Goal: Communication & Community: Connect with others

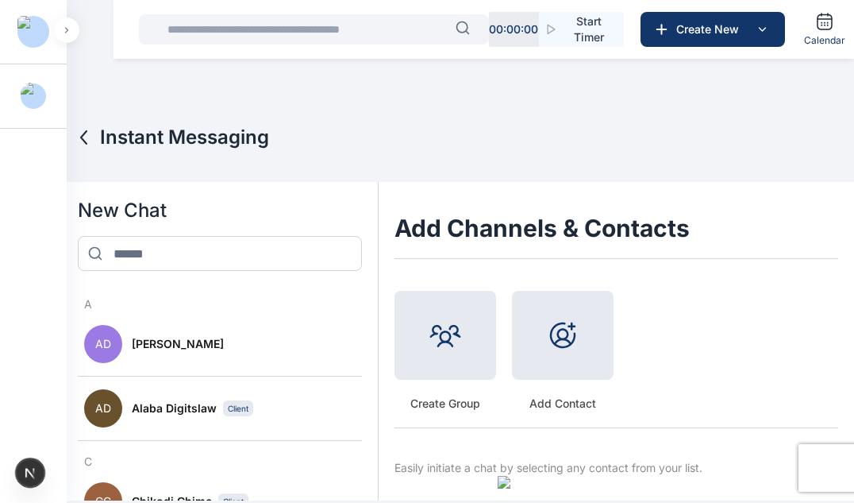
scroll to position [306, 0]
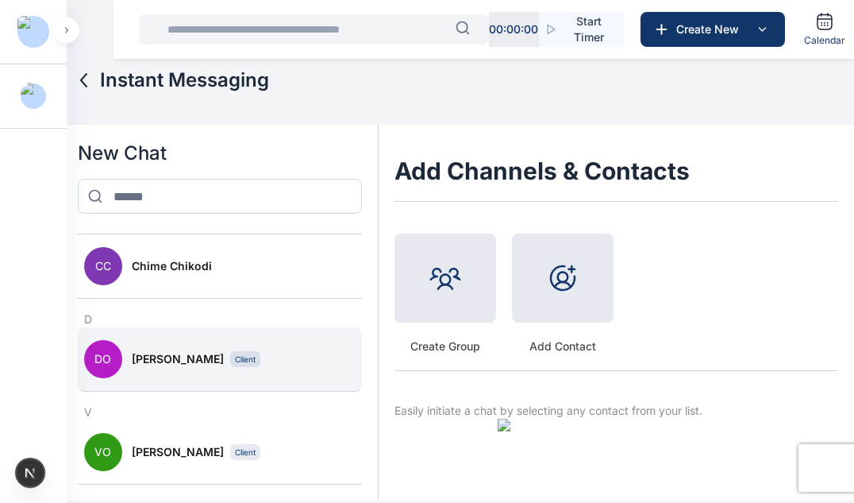
click at [206, 355] on span "[PERSON_NAME]" at bounding box center [178, 359] width 92 height 16
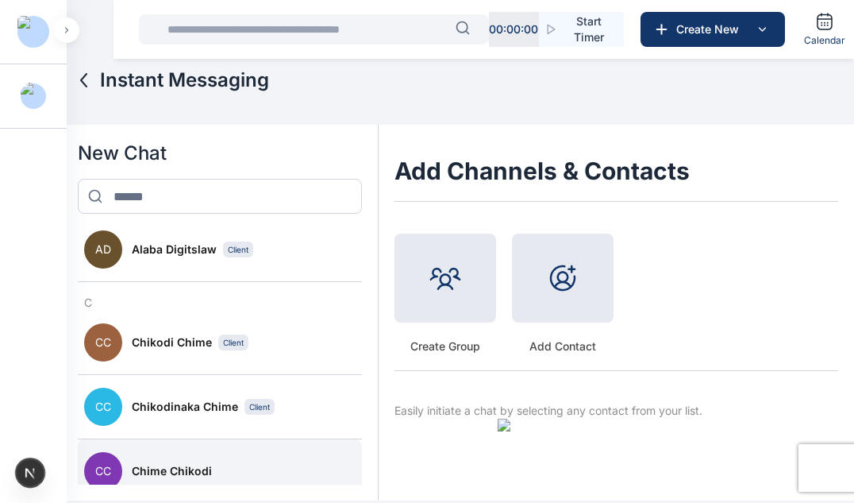
scroll to position [98, 0]
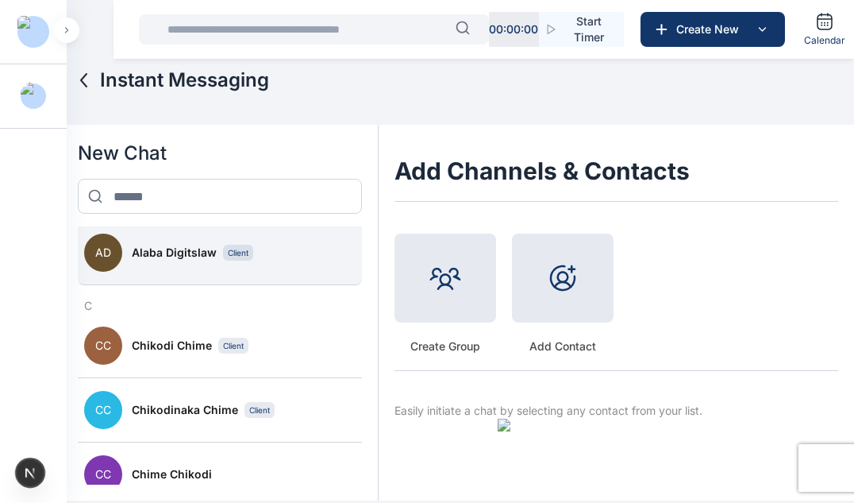
click at [272, 270] on button "AD Alaba Digitslaw Client" at bounding box center [220, 253] width 284 height 64
click at [206, 258] on span "Alaba Digitslaw" at bounding box center [174, 253] width 85 height 16
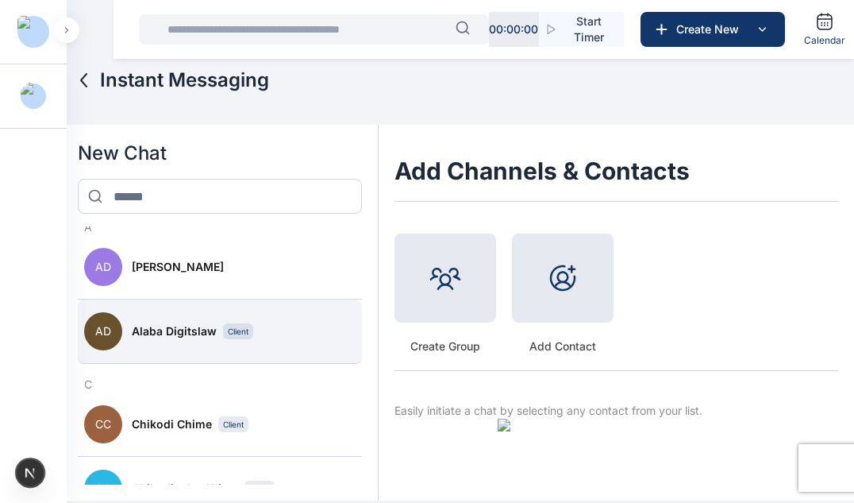
scroll to position [17, 0]
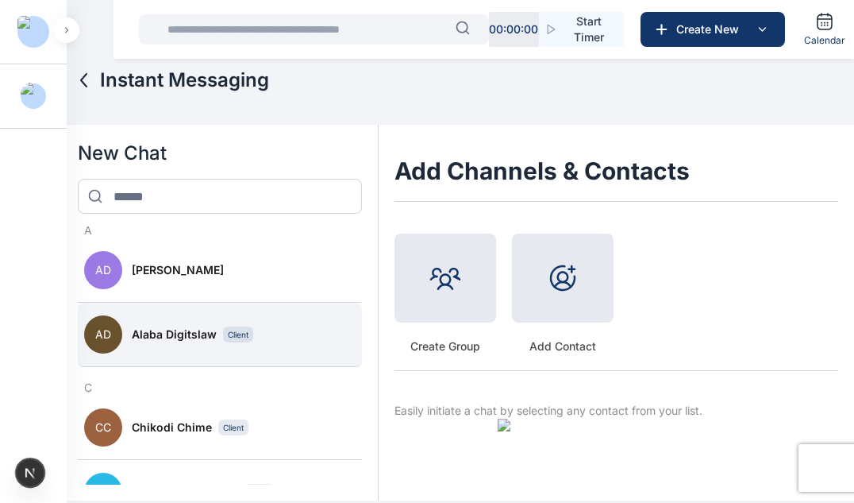
click at [206, 258] on button "AD Adekoya Daniel" at bounding box center [220, 270] width 284 height 64
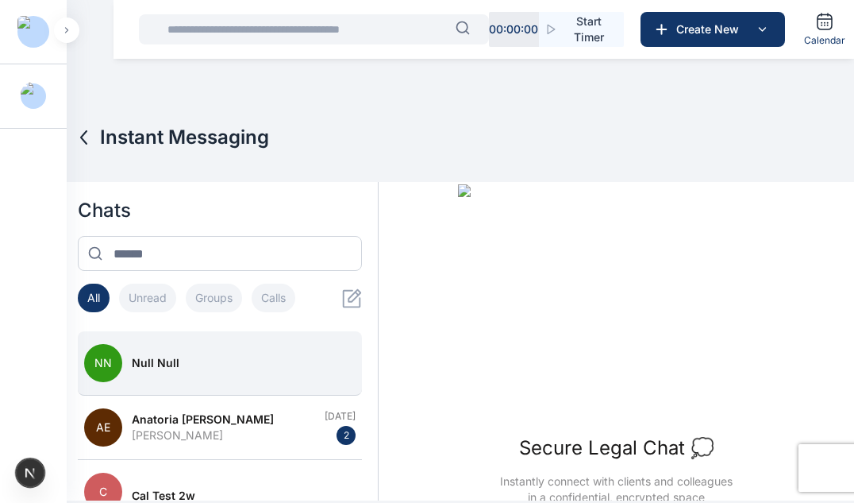
click at [252, 378] on button "NN null null" at bounding box center [220, 363] width 284 height 64
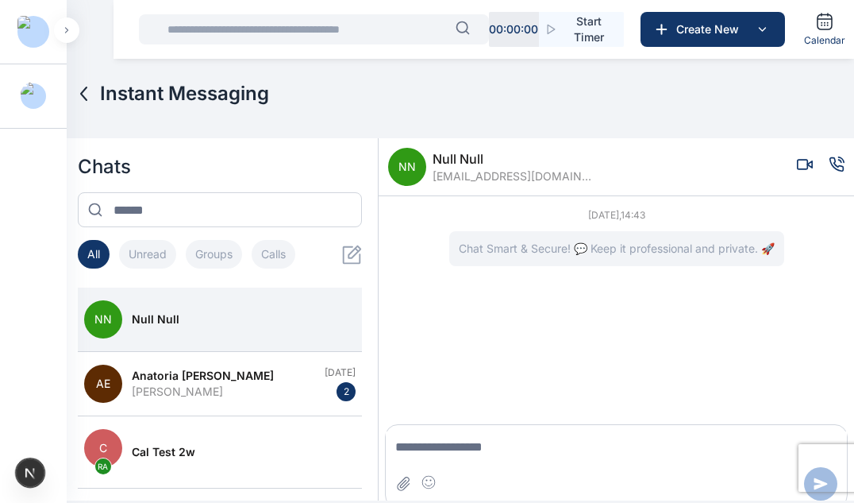
scroll to position [44, 0]
click at [344, 259] on icon at bounding box center [352, 254] width 20 height 20
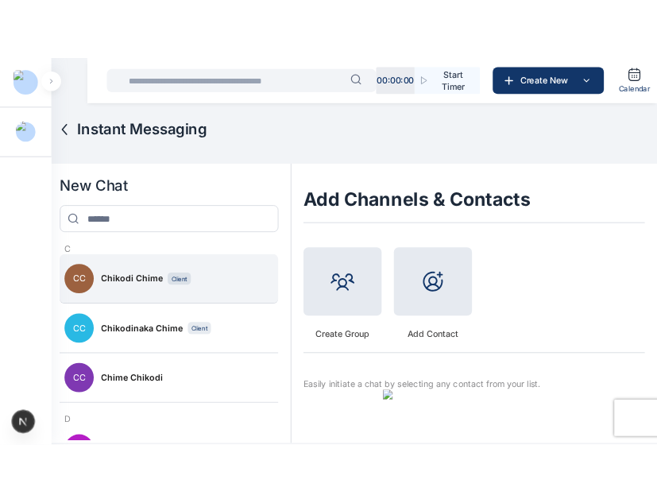
scroll to position [171, 0]
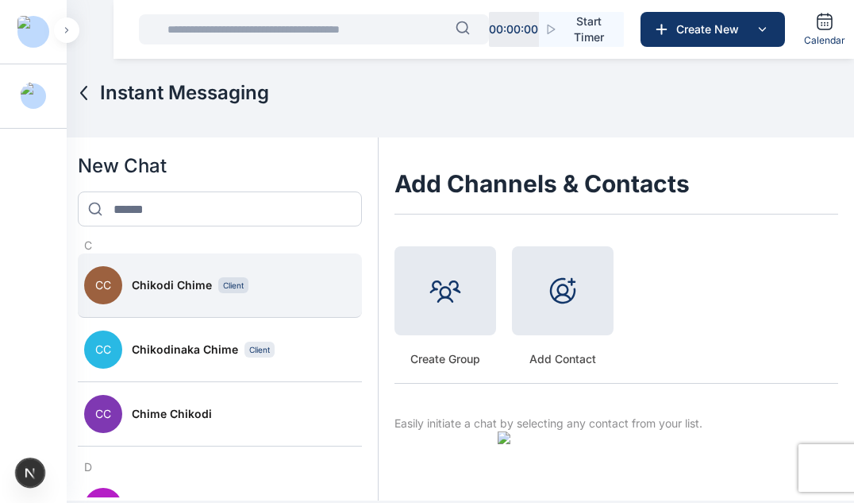
click at [208, 296] on button "CC Chikodi Chime Client" at bounding box center [220, 285] width 284 height 64
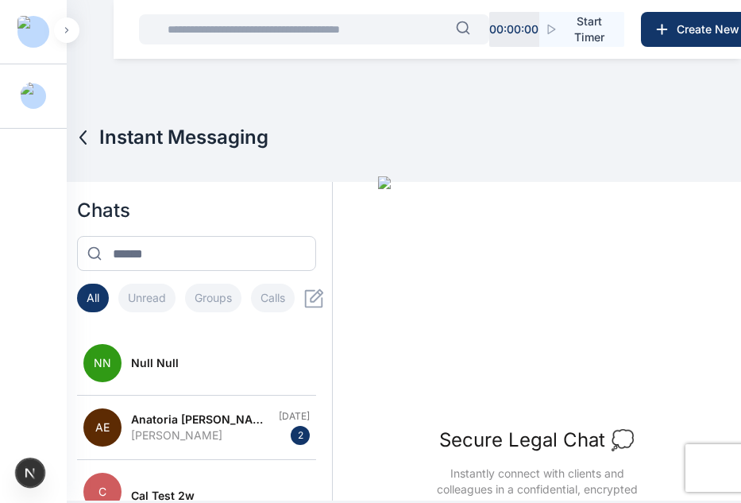
click at [323, 302] on icon at bounding box center [314, 298] width 18 height 18
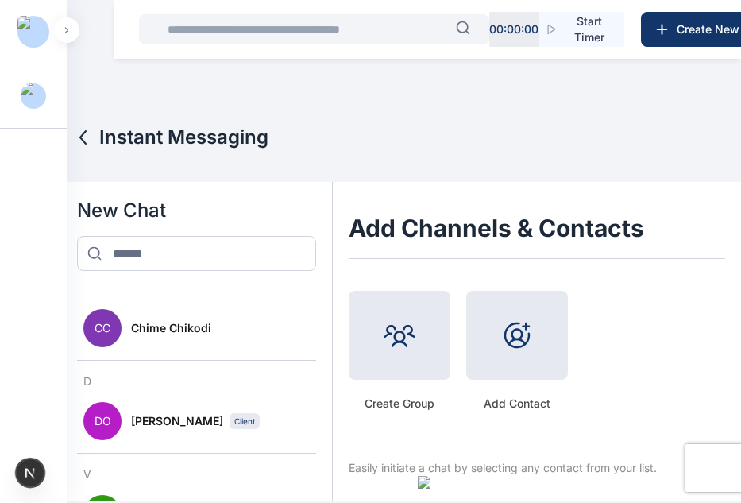
scroll to position [302, 0]
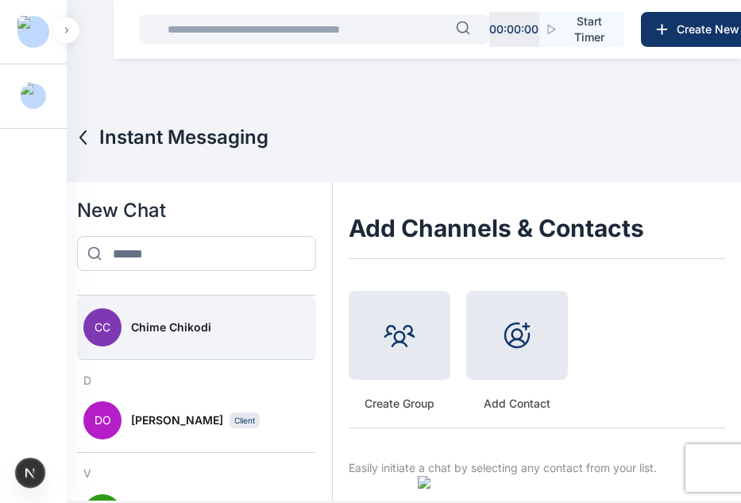
click at [229, 346] on button "CC Chime Chikodi" at bounding box center [196, 327] width 239 height 64
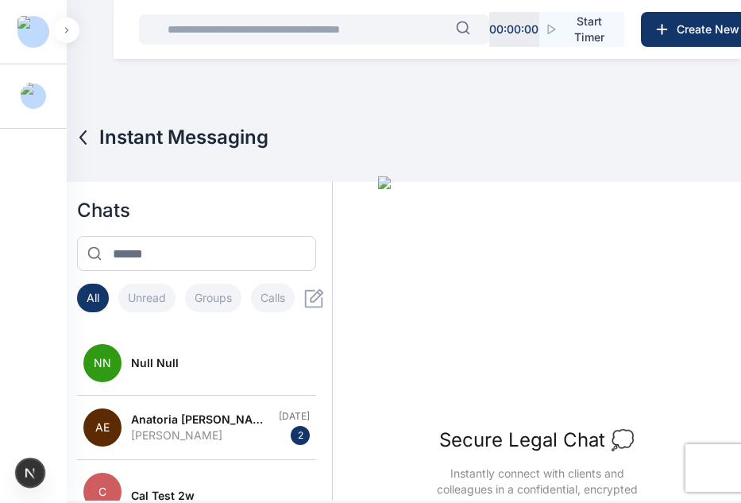
click at [311, 300] on icon at bounding box center [314, 298] width 20 height 20
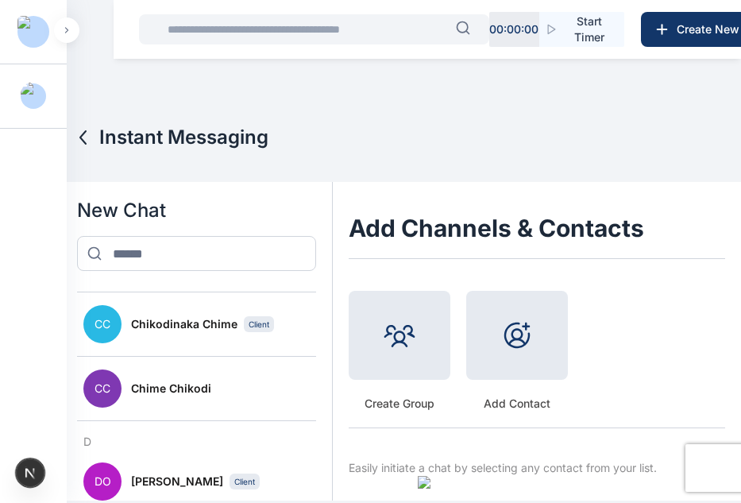
scroll to position [243, 0]
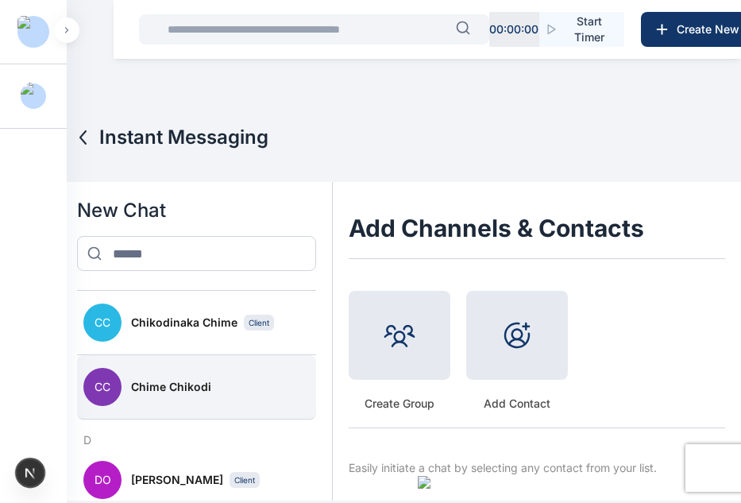
click at [202, 391] on span "Chime Chikodi" at bounding box center [171, 387] width 80 height 16
click at [178, 387] on span "Chime Chikodi" at bounding box center [171, 387] width 80 height 16
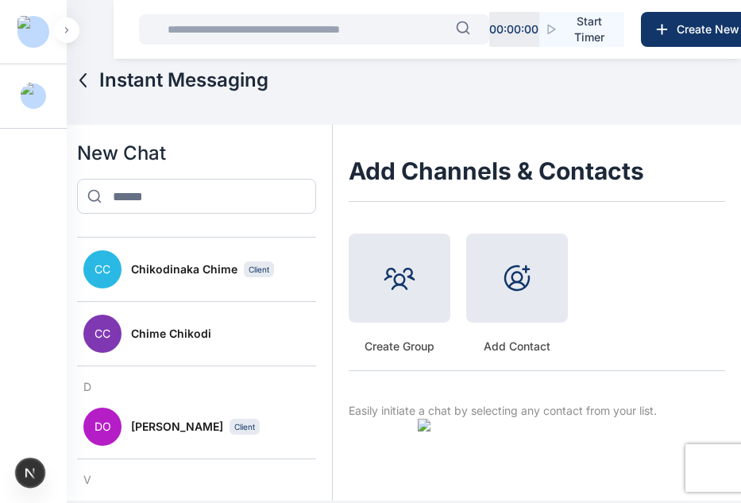
scroll to position [238, 0]
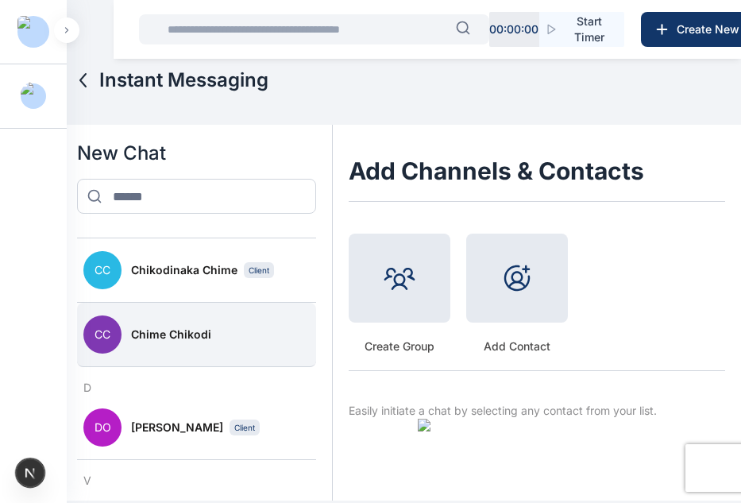
click at [231, 333] on div "Chime Chikodi" at bounding box center [220, 334] width 179 height 16
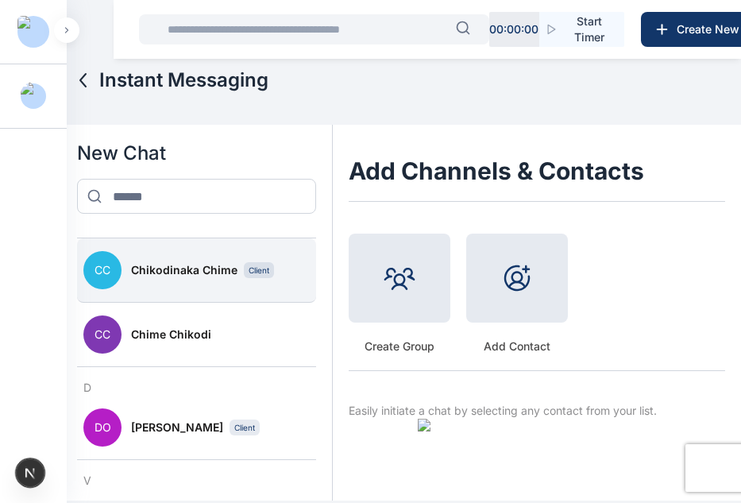
click at [234, 253] on button "CC Chikodinaka Chime Client" at bounding box center [196, 270] width 239 height 64
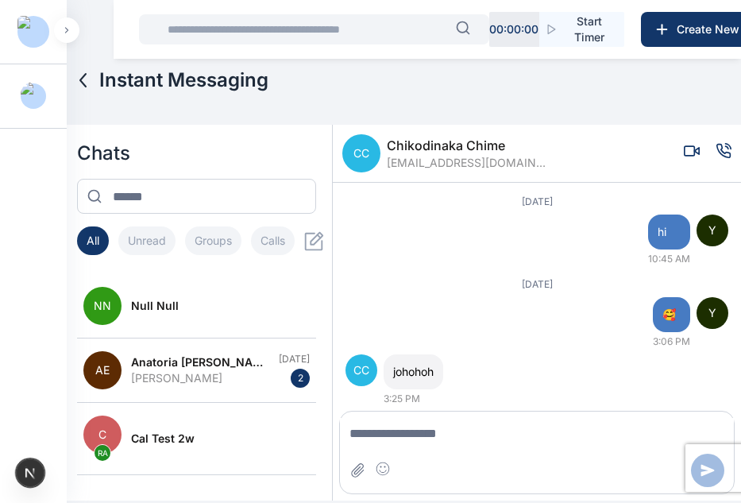
scroll to position [23, 0]
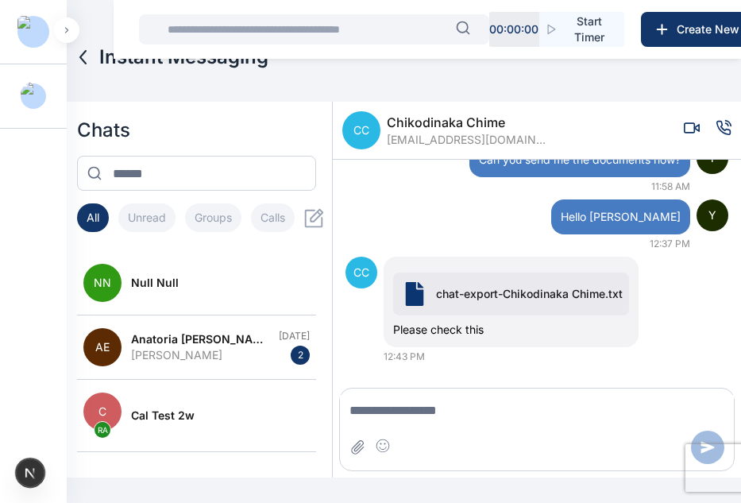
click at [313, 220] on icon at bounding box center [316, 214] width 13 height 13
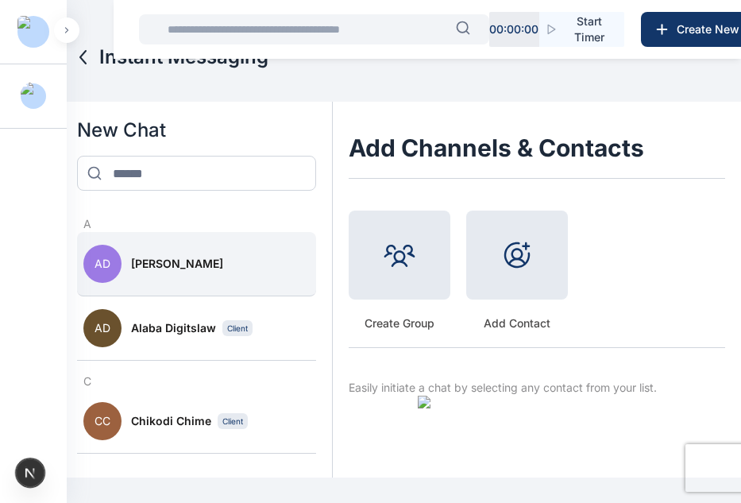
click at [220, 258] on div "[PERSON_NAME]" at bounding box center [220, 264] width 179 height 16
click at [194, 263] on span "[PERSON_NAME]" at bounding box center [177, 264] width 92 height 16
